Goal: Task Accomplishment & Management: Use online tool/utility

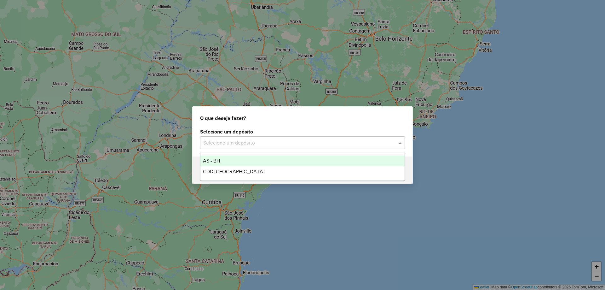
click at [305, 143] on input "text" at bounding box center [296, 143] width 186 height 8
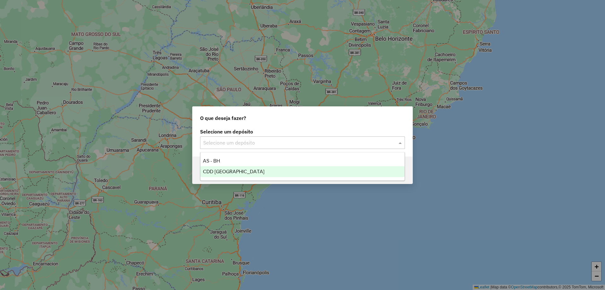
click at [276, 171] on div "CDD [GEOGRAPHIC_DATA]" at bounding box center [302, 171] width 204 height 11
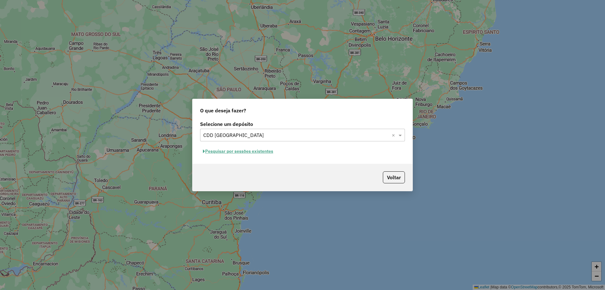
click at [262, 152] on button "Pesquisar por sessões existentes" at bounding box center [238, 151] width 76 height 10
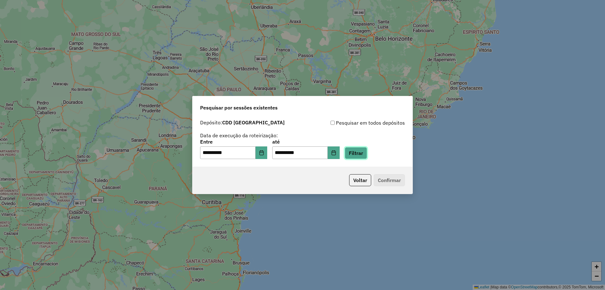
click at [367, 149] on button "Filtrar" at bounding box center [356, 153] width 22 height 12
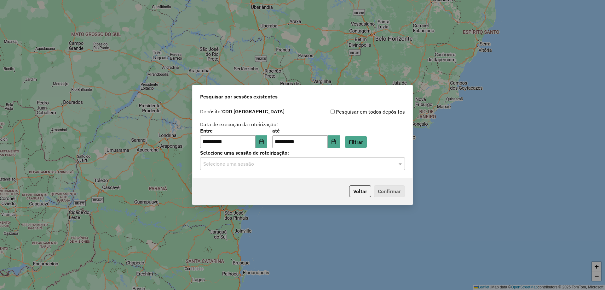
click at [306, 154] on label "Selecione uma sessão de roteirização:" at bounding box center [302, 153] width 205 height 8
click at [308, 158] on ng-select "Selecione uma sessão" at bounding box center [302, 163] width 205 height 13
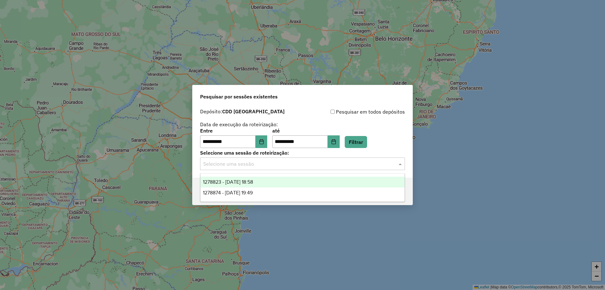
click at [302, 162] on input "text" at bounding box center [296, 164] width 186 height 8
click at [253, 181] on span "1278823 - 19/09/2025 18:58" at bounding box center [228, 181] width 50 height 5
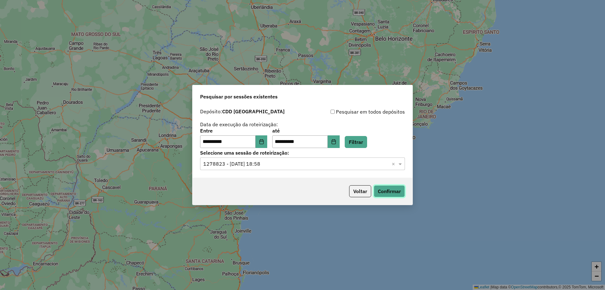
click at [403, 188] on button "Confirmar" at bounding box center [389, 191] width 31 height 12
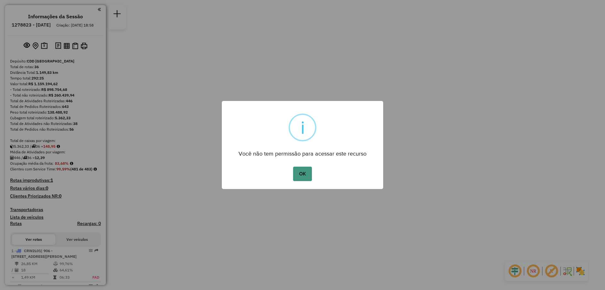
click at [302, 172] on button "OK" at bounding box center [302, 173] width 19 height 14
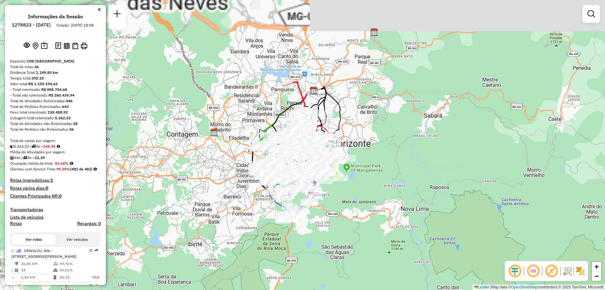
drag, startPoint x: 266, startPoint y: 125, endPoint x: 327, endPoint y: 205, distance: 101.0
click at [328, 204] on div "Janela de atendimento Grade de atendimento Capacidade Transportadoras Veículos …" at bounding box center [302, 145] width 605 height 290
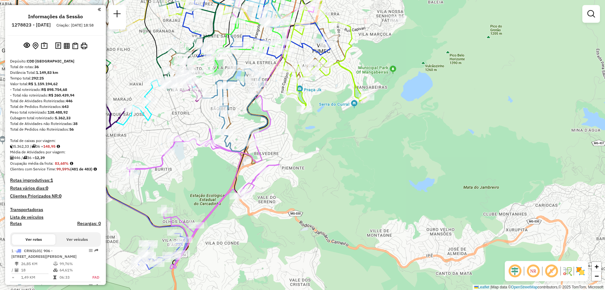
click at [578, 271] on img at bounding box center [580, 271] width 10 height 10
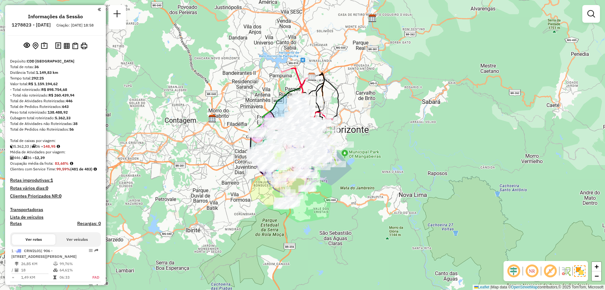
drag, startPoint x: 343, startPoint y: 186, endPoint x: 363, endPoint y: 200, distance: 24.5
click at [363, 200] on div "Janela de atendimento Grade de atendimento Capacidade Transportadoras Veículos …" at bounding box center [302, 145] width 605 height 290
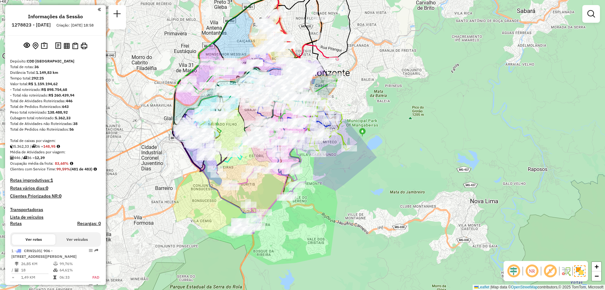
click at [324, 217] on div "Janela de atendimento Grade de atendimento Capacidade Transportadoras Veículos …" at bounding box center [302, 145] width 605 height 290
drag, startPoint x: 34, startPoint y: 72, endPoint x: 42, endPoint y: 74, distance: 8.0
click at [42, 70] on div "Total de rotas: 36" at bounding box center [55, 67] width 91 height 6
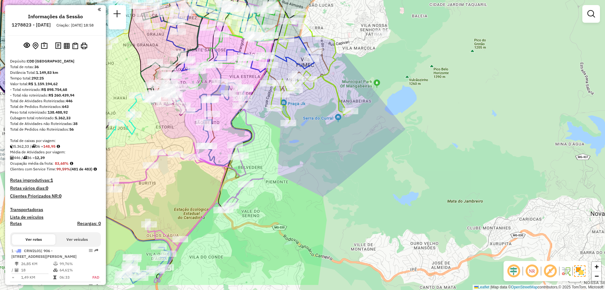
drag, startPoint x: 355, startPoint y: 161, endPoint x: 393, endPoint y: 127, distance: 50.9
click at [388, 127] on div "Janela de atendimento Grade de atendimento Capacidade Transportadoras Veículos …" at bounding box center [302, 145] width 605 height 290
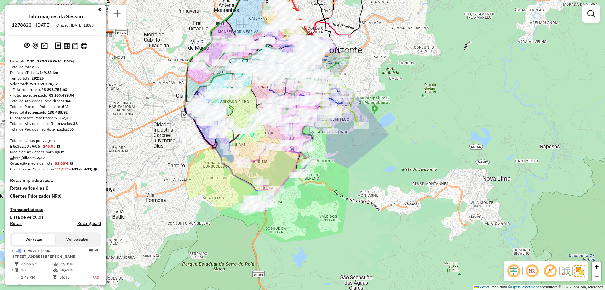
click at [551, 270] on em at bounding box center [550, 270] width 15 height 15
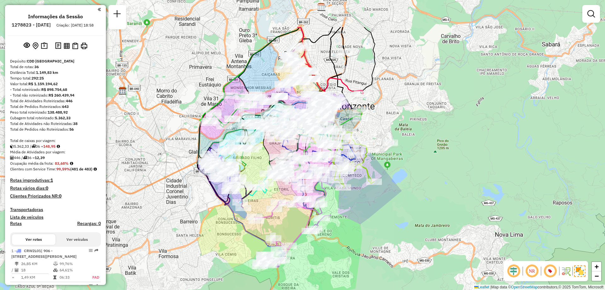
drag, startPoint x: 363, startPoint y: 158, endPoint x: 365, endPoint y: 199, distance: 40.7
click at [365, 199] on div "Janela de atendimento Grade de atendimento Capacidade Transportadoras Veículos …" at bounding box center [302, 145] width 605 height 290
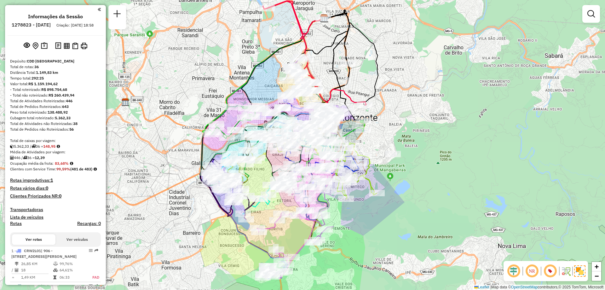
drag, startPoint x: 270, startPoint y: 70, endPoint x: 268, endPoint y: 82, distance: 12.7
click at [272, 84] on div "Janela de atendimento Grade de atendimento Capacidade Transportadoras Veículos …" at bounding box center [302, 145] width 605 height 290
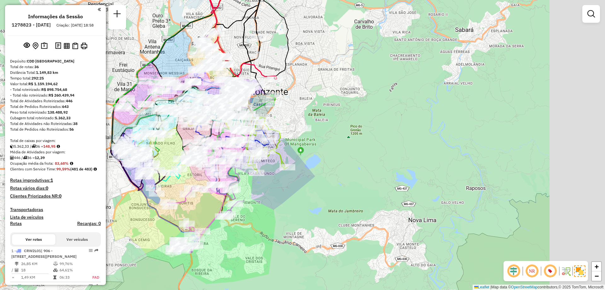
drag, startPoint x: 314, startPoint y: 62, endPoint x: 239, endPoint y: 37, distance: 79.7
click at [226, 33] on div "Janela de atendimento Grade de atendimento Capacidade Transportadoras Veículos …" at bounding box center [302, 145] width 605 height 290
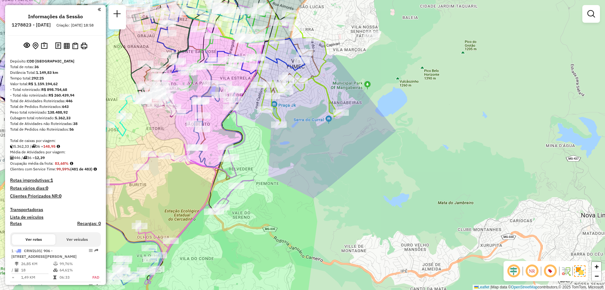
drag, startPoint x: 302, startPoint y: 144, endPoint x: 312, endPoint y: 160, distance: 19.5
click at [311, 157] on div "Rota 23 - Placa FNM9B65 63209057 - BAR E MERCEARIA APOR Janela de atendimento G…" at bounding box center [302, 145] width 605 height 290
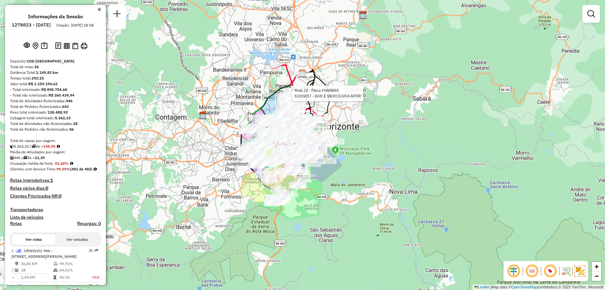
drag, startPoint x: 321, startPoint y: 181, endPoint x: 330, endPoint y: 194, distance: 15.9
click at [330, 194] on div "Rota 23 - Placa FNM9B65 63209057 - BAR E MERCEARIA APOR Janela de atendimento G…" at bounding box center [302, 145] width 605 height 290
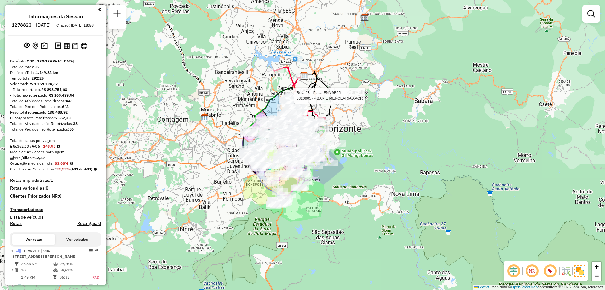
click at [362, 115] on div "Rota 23 - Placa FNM9B65 63209057 - BAR E MERCEARIA APOR Janela de atendimento G…" at bounding box center [302, 145] width 605 height 290
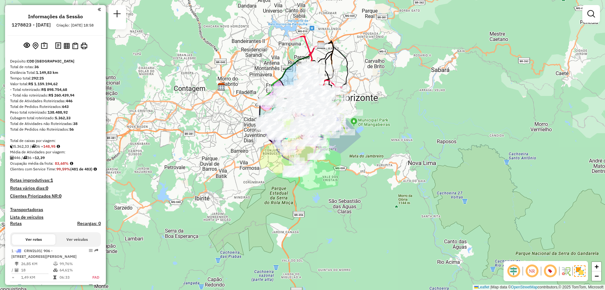
drag, startPoint x: 368, startPoint y: 174, endPoint x: 385, endPoint y: 143, distance: 35.1
click at [385, 143] on div "Janela de atendimento Grade de atendimento Capacidade Transportadoras Veículos …" at bounding box center [302, 145] width 605 height 290
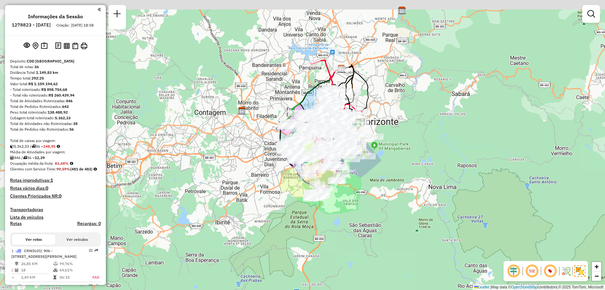
drag, startPoint x: 353, startPoint y: 182, endPoint x: 357, endPoint y: 223, distance: 41.1
click at [357, 223] on div "Janela de atendimento Grade de atendimento Capacidade Transportadoras Veículos …" at bounding box center [302, 145] width 605 height 290
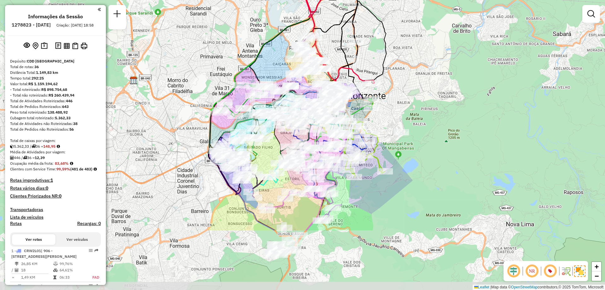
drag, startPoint x: 413, startPoint y: 155, endPoint x: 347, endPoint y: 65, distance: 112.0
click at [347, 65] on icon at bounding box center [324, 36] width 99 height 113
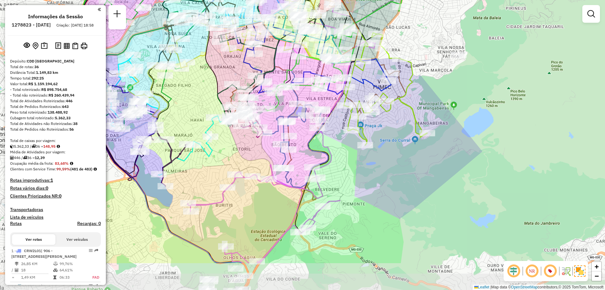
drag, startPoint x: 431, startPoint y: 117, endPoint x: 432, endPoint y: 112, distance: 5.4
click at [432, 112] on div "Janela de atendimento Grade de atendimento Capacidade Transportadoras Veículos …" at bounding box center [302, 145] width 605 height 290
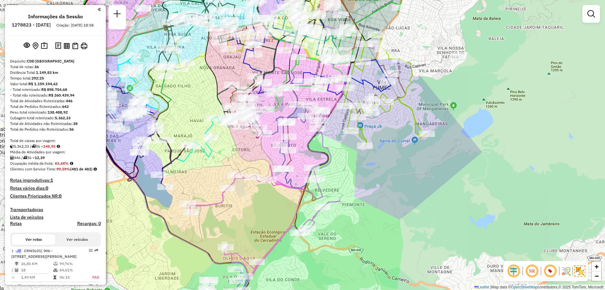
select select "**********"
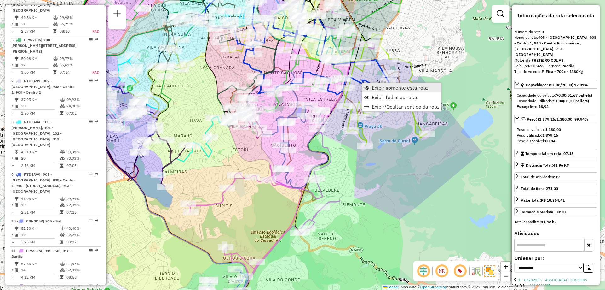
scroll to position [569, 0]
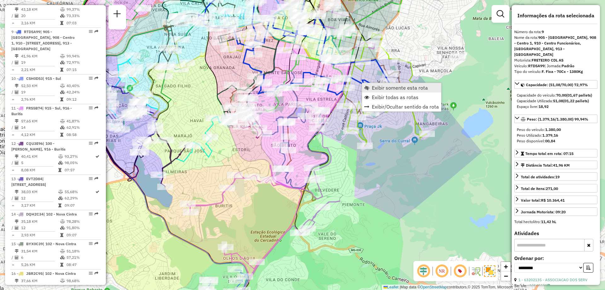
click at [372, 90] on span "Exibir somente esta rota" at bounding box center [400, 87] width 56 height 5
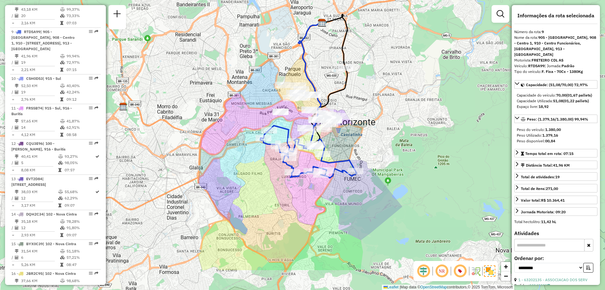
drag, startPoint x: 345, startPoint y: 124, endPoint x: 351, endPoint y: 85, distance: 39.9
click at [351, 85] on div "Janela de atendimento Grade de atendimento Capacidade Transportadoras Veículos …" at bounding box center [302, 145] width 605 height 290
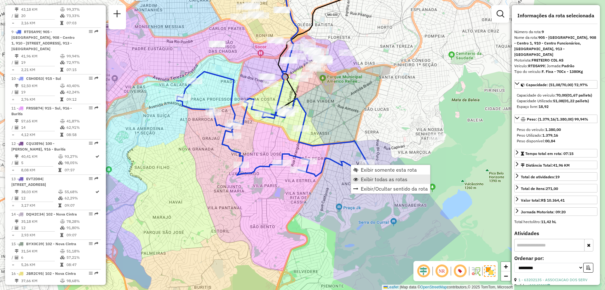
click at [367, 177] on span "Exibir todas as rotas" at bounding box center [384, 178] width 47 height 5
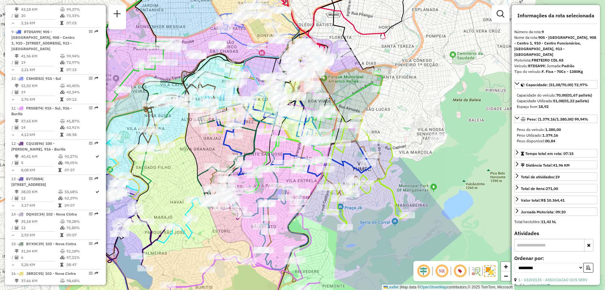
click at [384, 242] on div "Janela de atendimento Grade de atendimento Capacidade Transportadoras Veículos …" at bounding box center [302, 145] width 605 height 290
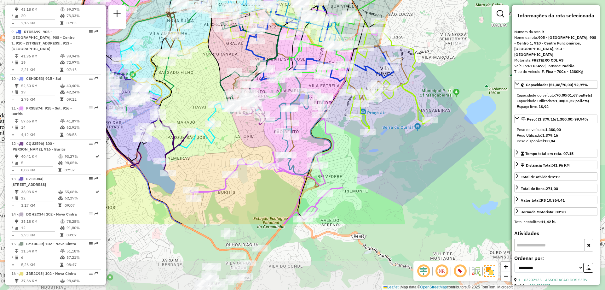
drag, startPoint x: 369, startPoint y: 213, endPoint x: 385, endPoint y: 139, distance: 75.2
click at [385, 139] on div "Janela de atendimento Grade de atendimento Capacidade Transportadoras Veículos …" at bounding box center [302, 145] width 605 height 290
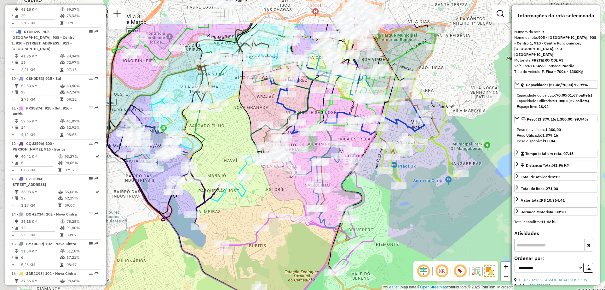
drag, startPoint x: 379, startPoint y: 149, endPoint x: 402, endPoint y: 195, distance: 51.0
click at [402, 195] on div "Janela de atendimento Grade de atendimento Capacidade Transportadoras Veículos …" at bounding box center [302, 145] width 605 height 290
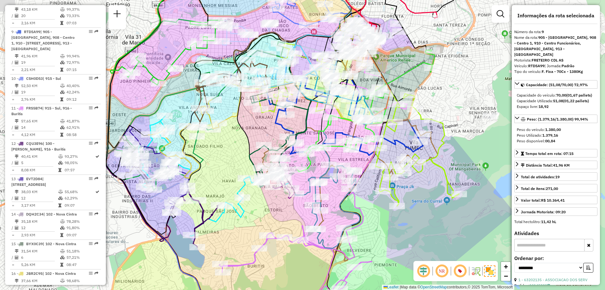
drag, startPoint x: 377, startPoint y: 140, endPoint x: 386, endPoint y: 187, distance: 48.3
click at [386, 187] on icon at bounding box center [417, 150] width 83 height 112
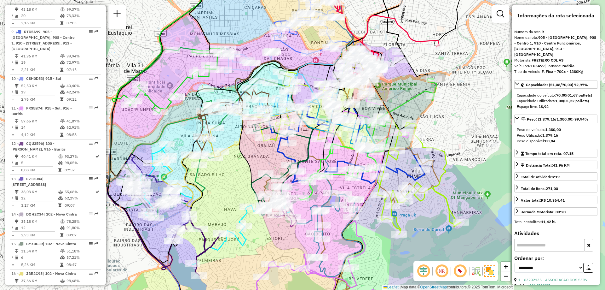
drag, startPoint x: 390, startPoint y: 242, endPoint x: 380, endPoint y: 233, distance: 13.4
click at [381, 237] on div "Janela de atendimento Grade de atendimento Capacidade Transportadoras Veículos …" at bounding box center [302, 145] width 605 height 290
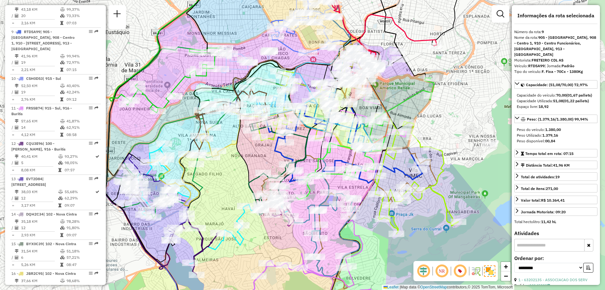
click at [229, 256] on div "Janela de atendimento Grade de atendimento Capacidade Transportadoras Veículos …" at bounding box center [302, 145] width 605 height 290
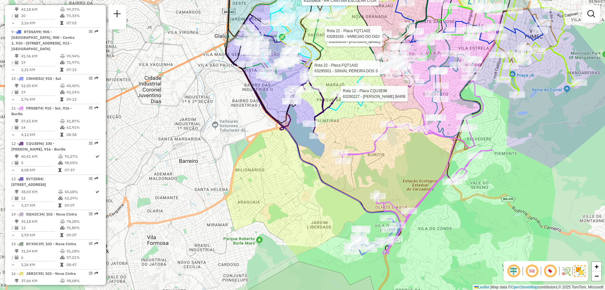
drag, startPoint x: 358, startPoint y: 160, endPoint x: 388, endPoint y: 154, distance: 31.1
click at [388, 154] on div "Rota 12 - Placa CQU3E96 63280227 - [PERSON_NAME] BARB Rota 22 - Placa FQT1A02 6…" at bounding box center [302, 145] width 605 height 290
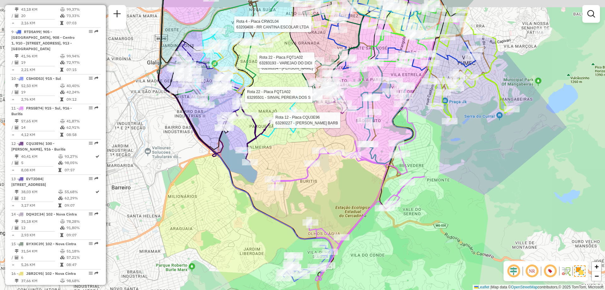
drag, startPoint x: 384, startPoint y: 159, endPoint x: 299, endPoint y: 194, distance: 91.4
click at [299, 194] on div "Rota 12 - Placa CQU3E96 63280227 - [PERSON_NAME] BARB Rota 22 - Placa FQT1A02 6…" at bounding box center [302, 145] width 605 height 290
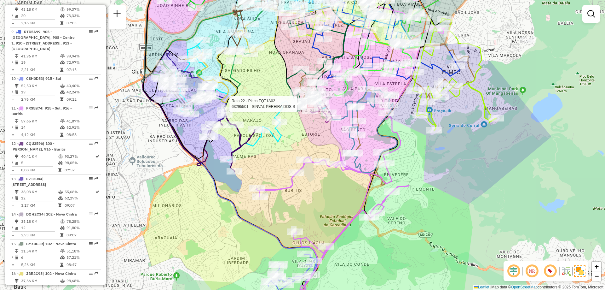
click at [292, 137] on div "Rota 22 - Placa FQT1A02 63295501 - SINVAL PEREIRA DOS S Janela de atendimento G…" at bounding box center [302, 145] width 605 height 290
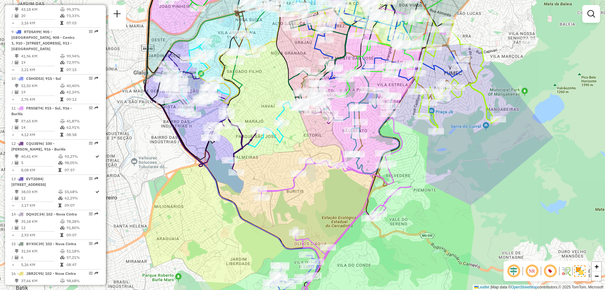
click at [308, 155] on icon at bounding box center [334, 221] width 153 height 140
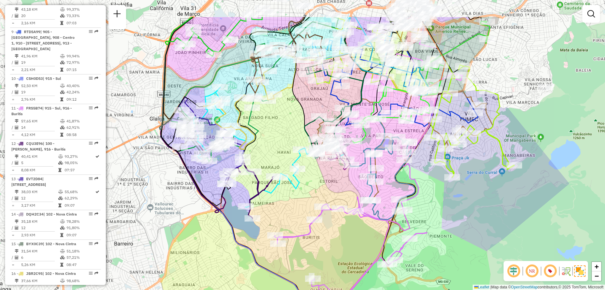
drag, startPoint x: 450, startPoint y: 178, endPoint x: 461, endPoint y: 240, distance: 63.6
click at [461, 240] on div "Janela de atendimento Grade de atendimento Capacidade Transportadoras Veículos …" at bounding box center [302, 145] width 605 height 290
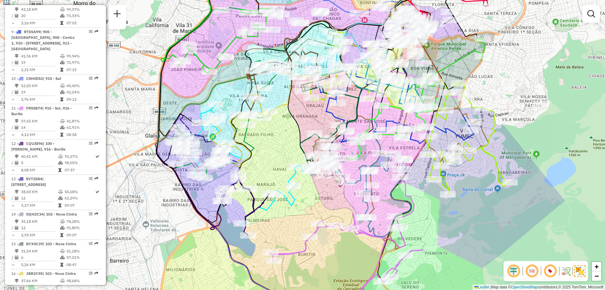
drag, startPoint x: 366, startPoint y: 181, endPoint x: 331, endPoint y: 164, distance: 37.8
click at [346, 163] on icon at bounding box center [378, 194] width 65 height 83
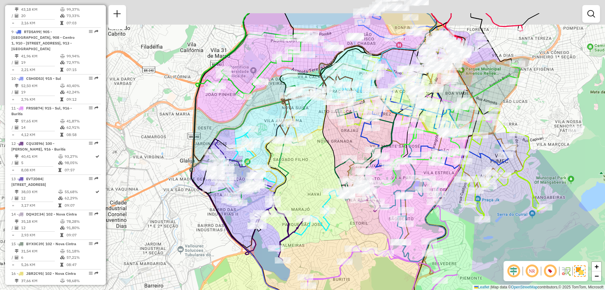
drag, startPoint x: 375, startPoint y: 125, endPoint x: 408, endPoint y: 186, distance: 68.8
click at [408, 186] on div "Rota 5 - Placa CRW2L05 63267837 - CAMPOS SERVIÇO MIX Rota 9 - Placa RTD5A99 632…" at bounding box center [302, 145] width 605 height 290
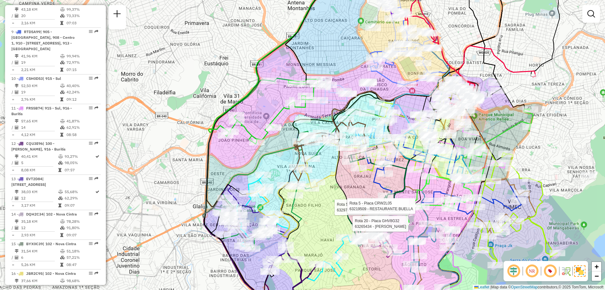
drag, startPoint x: 388, startPoint y: 81, endPoint x: 403, endPoint y: 158, distance: 78.4
click at [403, 158] on div "Rota 5 - Placa CRW2L05 63297415 - RAMADA ENCORE LUXEMB Rota 20 - Placa GHV8G32 …" at bounding box center [302, 145] width 605 height 290
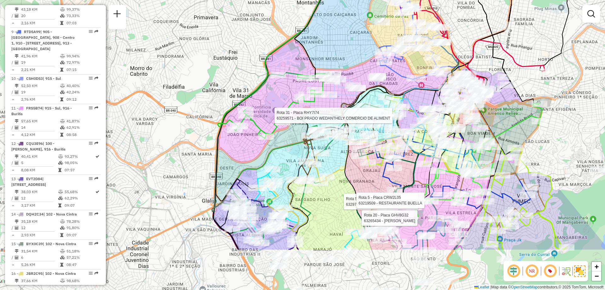
drag, startPoint x: 498, startPoint y: 224, endPoint x: 486, endPoint y: 153, distance: 71.8
click at [486, 154] on icon at bounding box center [456, 39] width 84 height 274
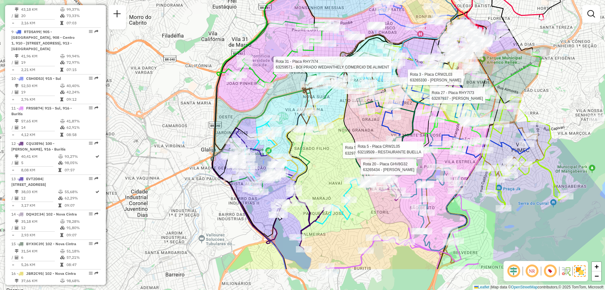
drag, startPoint x: 326, startPoint y: 205, endPoint x: 332, endPoint y: 155, distance: 50.1
click at [332, 155] on div "Rota 5 - Placa CRW2L05 63297415 - RAMADA ENCORE LUXEMB Rota 20 - Placa GHV8G32 …" at bounding box center [302, 145] width 605 height 290
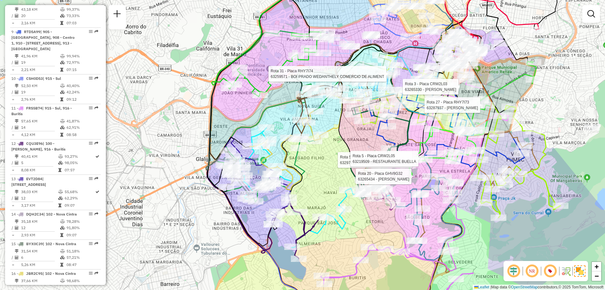
drag, startPoint x: 280, startPoint y: 107, endPoint x: 268, endPoint y: 123, distance: 20.0
click at [268, 123] on div "Rota 5 - Placa CRW2L05 63297415 - RAMADA ENCORE LUXEMB Rota 20 - Placa GHV8G32 …" at bounding box center [302, 145] width 605 height 290
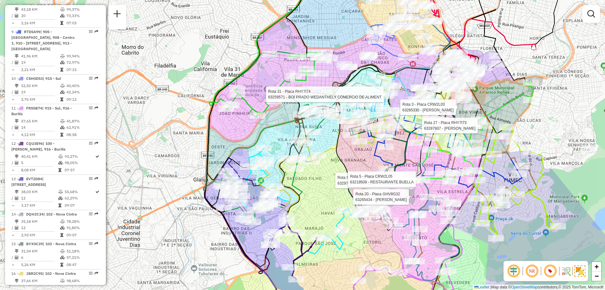
drag, startPoint x: 267, startPoint y: 120, endPoint x: 272, endPoint y: 134, distance: 14.5
click at [272, 134] on div "Rota 5 - Placa CRW2L05 63297415 - RAMADA ENCORE LUXEMB Rota 20 - Placa GHV8G32 …" at bounding box center [302, 145] width 605 height 290
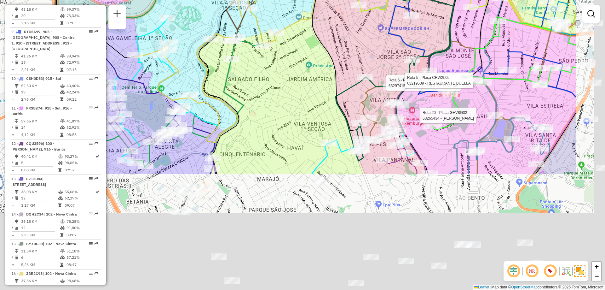
drag, startPoint x: 226, startPoint y: 74, endPoint x: 210, endPoint y: 51, distance: 27.4
click at [210, 51] on div "Rota 5 - Placa CRW2L05 63297415 - RAMADA ENCORE LUXEMB Rota 20 - Placa GHV8G32 …" at bounding box center [302, 145] width 605 height 290
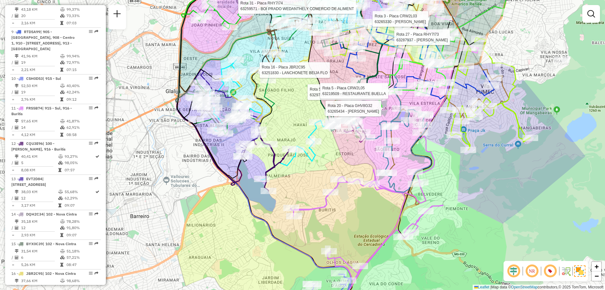
click at [227, 158] on div "Rota 5 - Placa CRW2L05 63297415 - RAMADA ENCORE LUXEMB Rota 20 - Placa GHV8G32 …" at bounding box center [302, 145] width 605 height 290
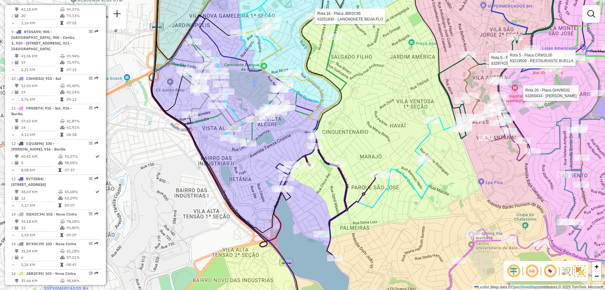
drag, startPoint x: 191, startPoint y: 82, endPoint x: 217, endPoint y: 109, distance: 37.7
click at [217, 109] on div at bounding box center [217, 105] width 19 height 6
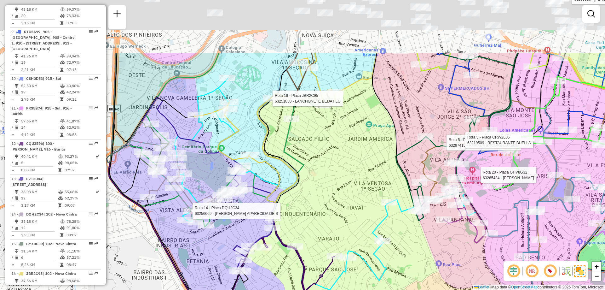
drag, startPoint x: 315, startPoint y: 47, endPoint x: 269, endPoint y: 117, distance: 83.6
click at [269, 117] on div "Rota 5 - Placa CRW2L05 63297415 - RAMADA ENCORE LUXEMB Rota 20 - Placa GHV8G32 …" at bounding box center [302, 145] width 605 height 290
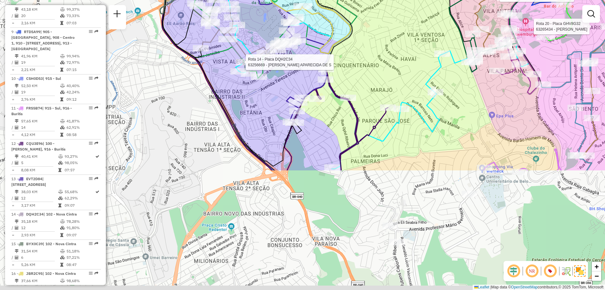
drag, startPoint x: 328, startPoint y: 199, endPoint x: 381, endPoint y: 50, distance: 157.7
click at [381, 50] on div "Rota 5 - Placa CRW2L05 63297415 - RAMADA ENCORE LUXEMB Rota 20 - Placa GHV8G32 …" at bounding box center [302, 145] width 605 height 290
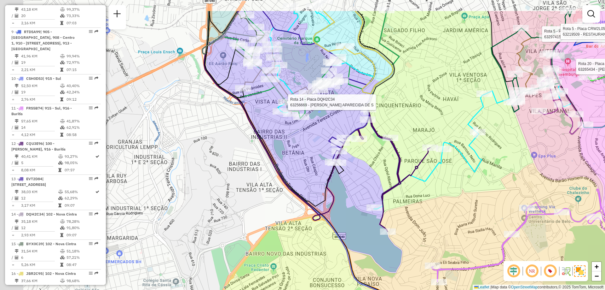
drag, startPoint x: 233, startPoint y: 105, endPoint x: 295, endPoint y: 153, distance: 78.6
click at [295, 153] on div "Rota 5 - Placa CRW2L05 63297415 - RAMADA ENCORE LUXEMB Rota 20 - Placa GHV8G32 …" at bounding box center [302, 145] width 605 height 290
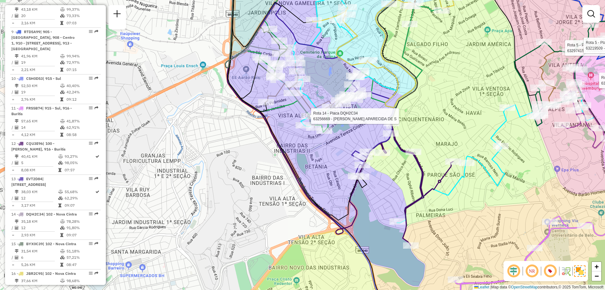
drag, startPoint x: 328, startPoint y: 49, endPoint x: 325, endPoint y: 60, distance: 12.0
click at [325, 60] on div "Rota 5 - Placa CRW2L05 63297415 - RAMADA ENCORE LUXEMB Rota 20 - Placa GHV8G32 …" at bounding box center [302, 145] width 605 height 290
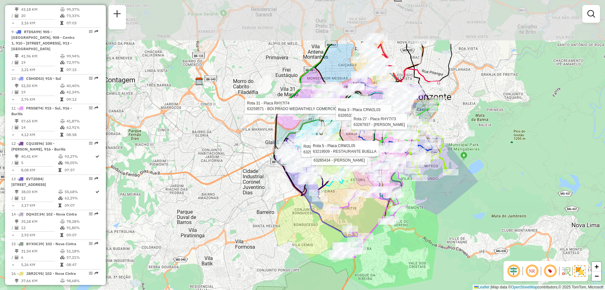
drag, startPoint x: 508, startPoint y: 72, endPoint x: 517, endPoint y: 136, distance: 65.5
click at [517, 136] on div "Rota 5 - Placa CRW2L05 63297415 - RAMADA ENCORE LUXEMB Rota 20 - Placa GHV8G32 …" at bounding box center [302, 145] width 605 height 290
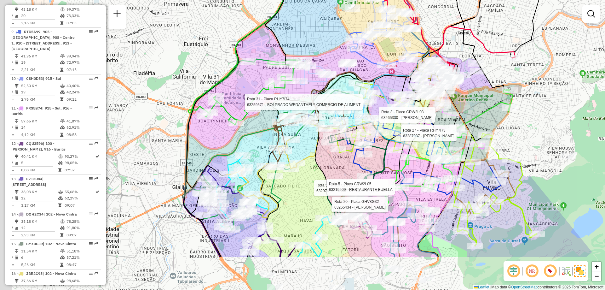
drag, startPoint x: 279, startPoint y: 233, endPoint x: 350, endPoint y: 142, distance: 115.0
click at [350, 142] on div "Rota 5 - Placa CRW2L05 63297415 - RAMADA ENCORE LUXEMB Rota 20 - Placa GHV8G32 …" at bounding box center [302, 145] width 605 height 290
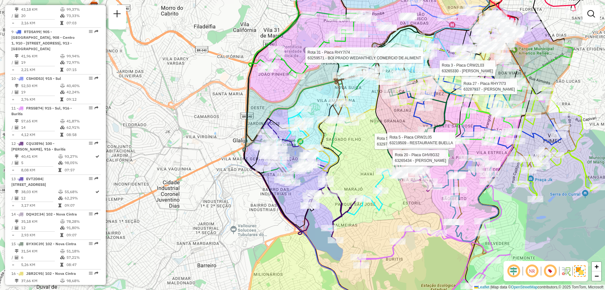
drag, startPoint x: 324, startPoint y: 244, endPoint x: 370, endPoint y: 226, distance: 49.2
click at [370, 227] on div "Rota 5 - Placa CRW2L05 63297415 - RAMADA ENCORE LUXEMB Rota 20 - Placa GHV8G32 …" at bounding box center [302, 145] width 605 height 290
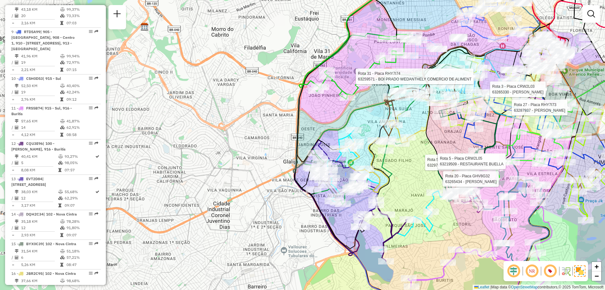
drag, startPoint x: 510, startPoint y: 241, endPoint x: 490, endPoint y: 232, distance: 21.7
click at [490, 232] on div "Rota 5 - Placa CRW2L05 63297415 - RAMADA ENCORE LUXEMB Rota 20 - Placa GHV8G32 …" at bounding box center [302, 145] width 605 height 290
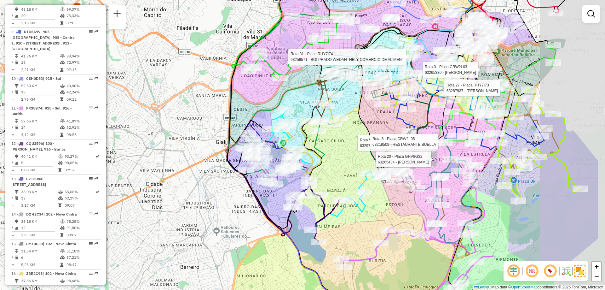
drag, startPoint x: 490, startPoint y: 232, endPoint x: 423, endPoint y: 212, distance: 70.2
click at [423, 212] on div "Rota 5 - Placa CRW2L05 63297415 - RAMADA ENCORE LUXEMB Rota 20 - Placa GHV8G32 …" at bounding box center [302, 145] width 605 height 290
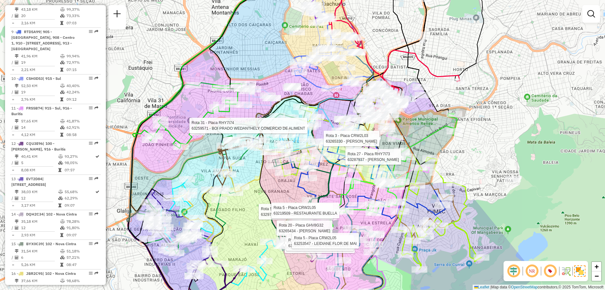
drag, startPoint x: 338, startPoint y: 171, endPoint x: 369, endPoint y: 143, distance: 41.2
click at [369, 142] on div at bounding box center [372, 139] width 16 height 6
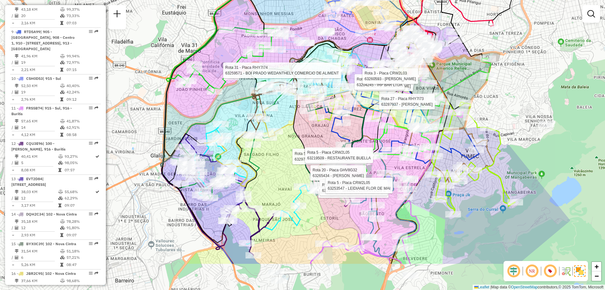
drag, startPoint x: 225, startPoint y: 228, endPoint x: 261, endPoint y: 170, distance: 67.6
click at [261, 170] on icon at bounding box center [239, 146] width 71 height 79
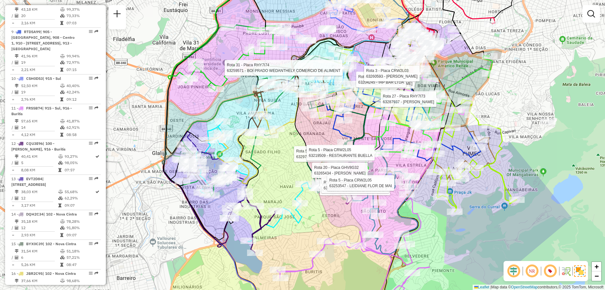
drag, startPoint x: 291, startPoint y: 248, endPoint x: 305, endPoint y: 231, distance: 22.4
click at [305, 231] on div "Rota 5 - Placa CRW2L05 63297415 - RAMADA ENCORE LUXEMB Rota 20 - Placa GHV8G32 …" at bounding box center [302, 145] width 605 height 290
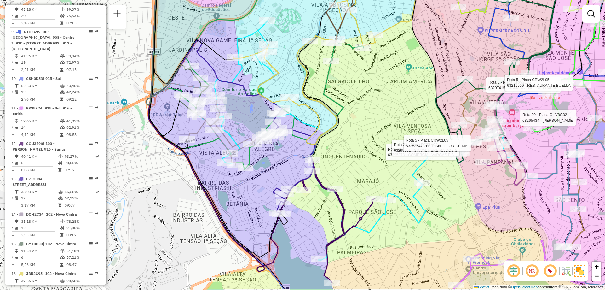
drag, startPoint x: 261, startPoint y: 229, endPoint x: 263, endPoint y: 200, distance: 28.8
click at [263, 200] on div "Rota 5 - Placa CRW2L05 63297415 - RAMADA ENCORE LUXEMB Rota 20 - Placa GHV8G32 …" at bounding box center [302, 145] width 605 height 290
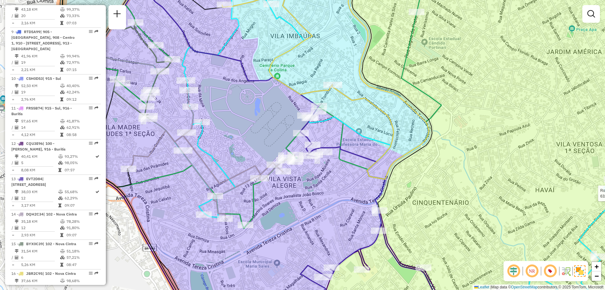
drag, startPoint x: 235, startPoint y: 153, endPoint x: 332, endPoint y: 153, distance: 97.0
click at [332, 153] on div "Rota 5 - Placa CRW2L05 63297415 - RAMADA ENCORE LUXEMB Rota 20 - Placa GHV8G32 …" at bounding box center [302, 145] width 605 height 290
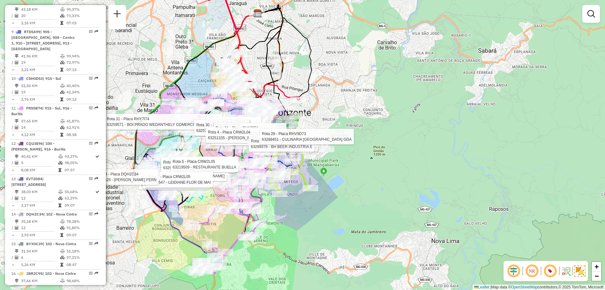
drag, startPoint x: 308, startPoint y: 117, endPoint x: 319, endPoint y: 113, distance: 11.3
click at [319, 113] on div "Rota 5 - Placa CRW2L05 63297415 - RAMADA ENCORE LUXEMB Rota 20 - Placa GHV8G32 …" at bounding box center [302, 145] width 605 height 290
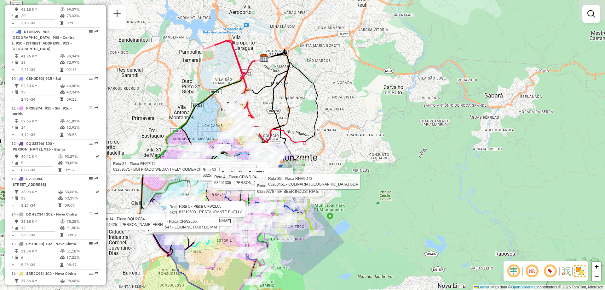
drag, startPoint x: 360, startPoint y: 210, endPoint x: 426, endPoint y: 165, distance: 79.3
click at [387, 222] on div "Rota 5 - Placa CRW2L05 63297415 - RAMADA ENCORE LUXEMB Rota 20 - Placa GHV8G32 …" at bounding box center [302, 145] width 605 height 290
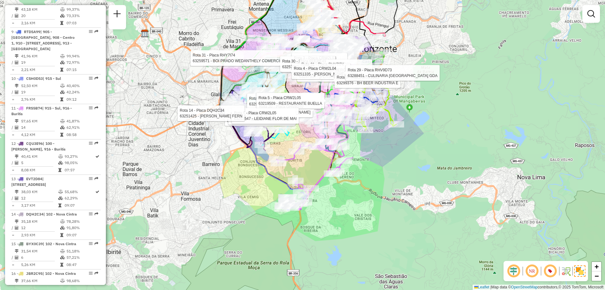
drag, startPoint x: 425, startPoint y: 178, endPoint x: 416, endPoint y: 197, distance: 21.4
click at [416, 197] on div "Rota 5 - Placa CRW2L05 63297415 - RAMADA ENCORE LUXEMB Rota 20 - Placa GHV8G32 …" at bounding box center [302, 145] width 605 height 290
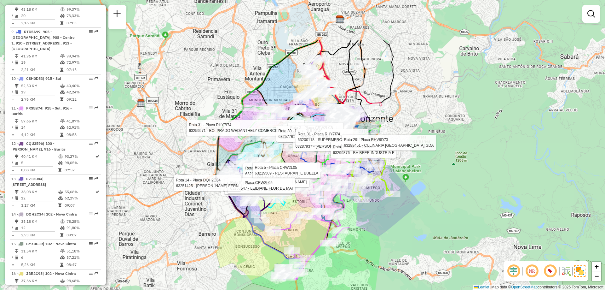
drag, startPoint x: 387, startPoint y: 126, endPoint x: 373, endPoint y: 184, distance: 59.7
click at [381, 194] on div "Rota 5 - Placa CRW2L05 63297415 - RAMADA ENCORE LUXEMB Rota 20 - Placa GHV8G32 …" at bounding box center [302, 145] width 605 height 290
